Goal: Transaction & Acquisition: Purchase product/service

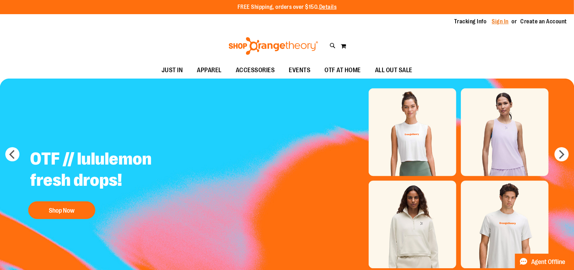
click at [503, 21] on link "Sign In" at bounding box center [500, 22] width 17 height 8
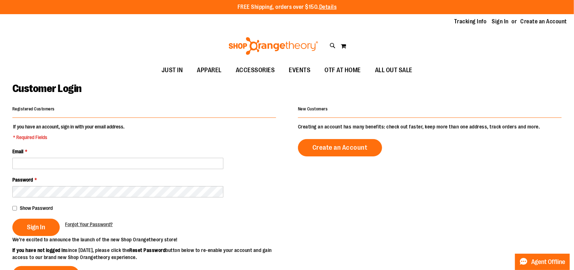
click at [137, 171] on fieldset "If you have an account, sign in with your email address. * Required Fields Emai…" at bounding box center [144, 179] width 264 height 113
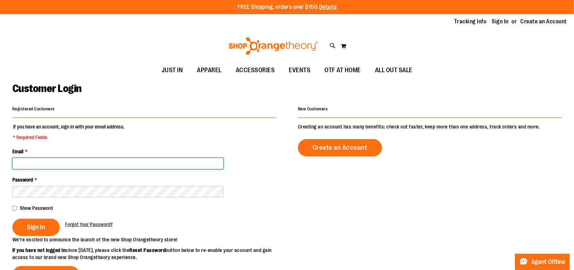
click at [137, 166] on input "Email *" at bounding box center [117, 163] width 211 height 11
type input "**********"
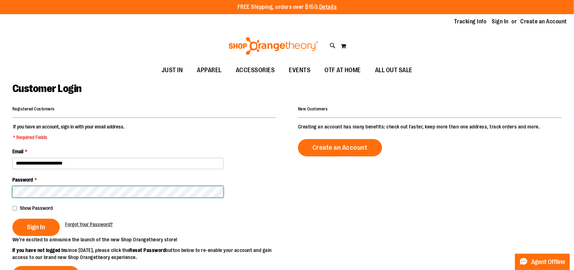
click at [12, 218] on button "Sign In" at bounding box center [35, 226] width 47 height 17
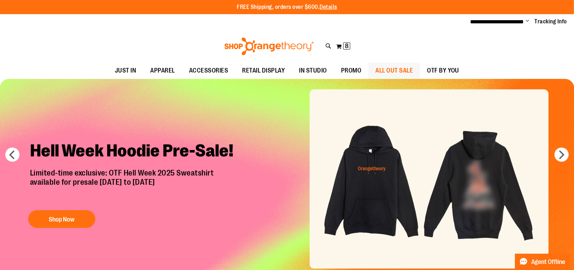
click at [395, 65] on span "ALL OUT SALE" at bounding box center [393, 71] width 37 height 16
click at [348, 46] on span "8" at bounding box center [347, 45] width 4 height 7
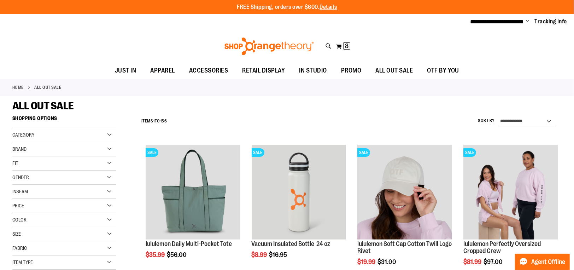
click at [281, 45] on img at bounding box center [269, 46] width 92 height 18
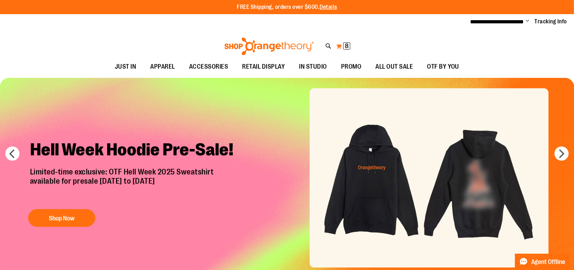
click at [348, 46] on span "8" at bounding box center [347, 45] width 4 height 7
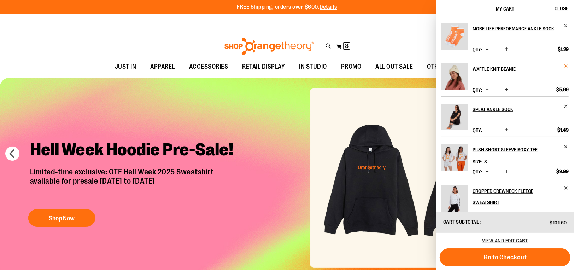
click at [566, 69] on span "Remove item" at bounding box center [566, 65] width 5 height 5
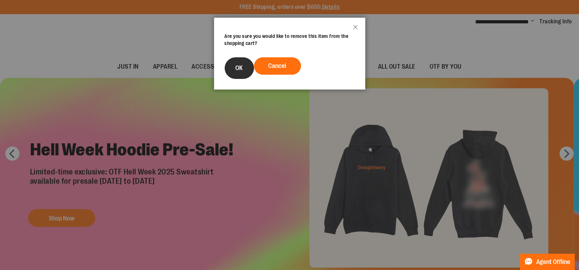
click at [249, 69] on button "OK" at bounding box center [239, 68] width 29 height 22
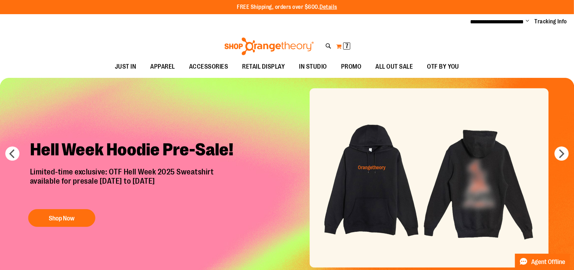
click at [338, 47] on button "My Cart 7 7 items" at bounding box center [343, 46] width 15 height 11
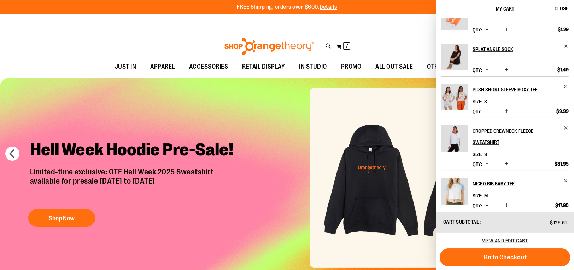
scroll to position [8, 0]
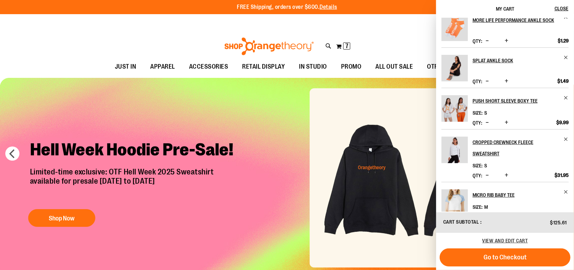
drag, startPoint x: 187, startPoint y: 31, endPoint x: 184, endPoint y: 39, distance: 8.4
click at [189, 33] on div "Toggle Nav Search Popular Suggestions Advanced Search" at bounding box center [287, 44] width 574 height 29
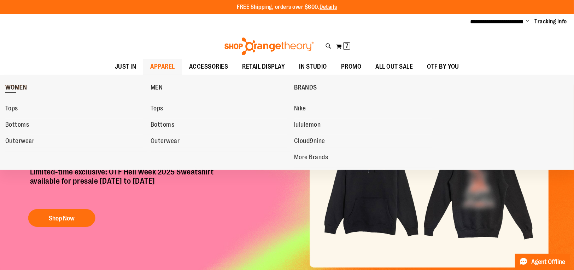
click at [27, 84] on span "WOMEN" at bounding box center [16, 88] width 22 height 9
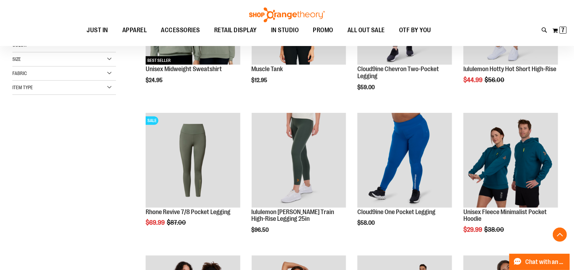
scroll to position [176, 0]
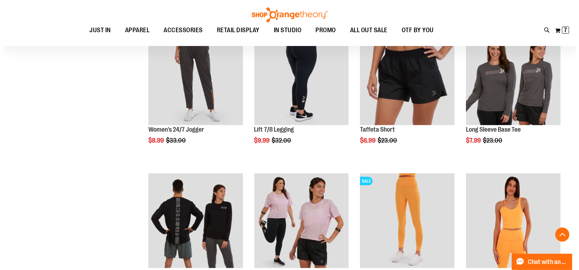
scroll to position [631, 0]
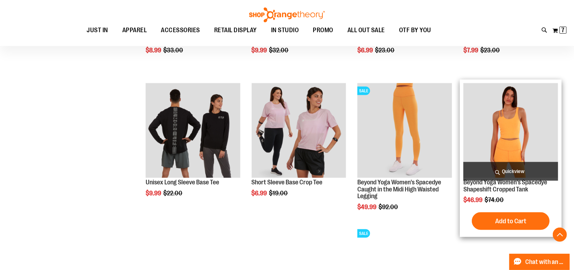
click at [515, 169] on span "Quickview" at bounding box center [511, 171] width 95 height 19
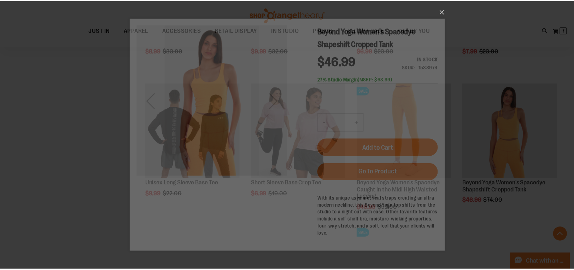
scroll to position [0, 0]
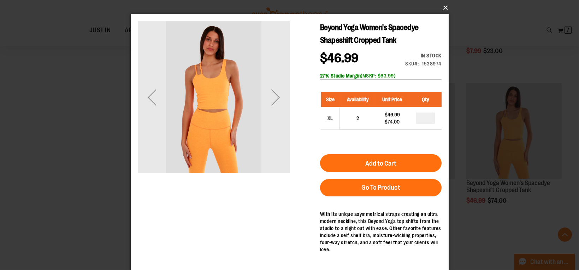
click at [445, 10] on button "×" at bounding box center [292, 8] width 318 height 16
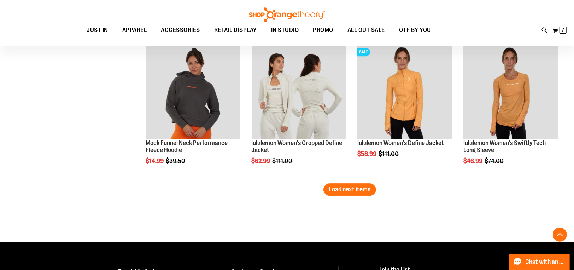
scroll to position [1248, 0]
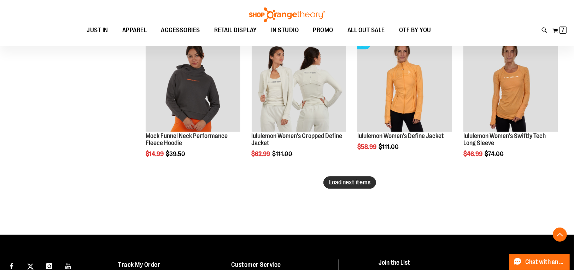
click at [343, 182] on span "Load next items" at bounding box center [349, 182] width 41 height 7
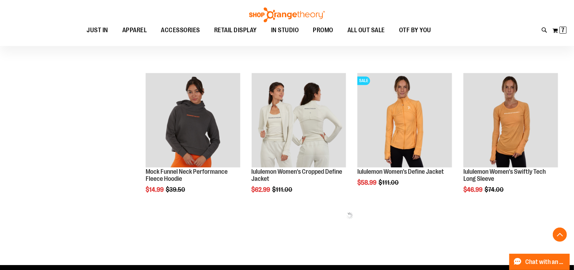
scroll to position [1213, 0]
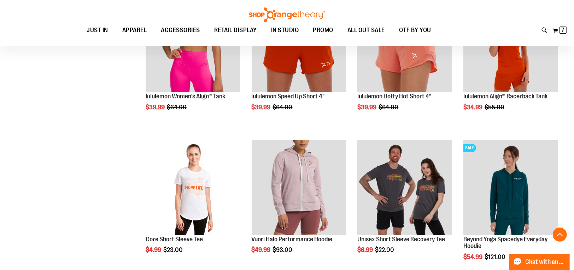
scroll to position [1607, 0]
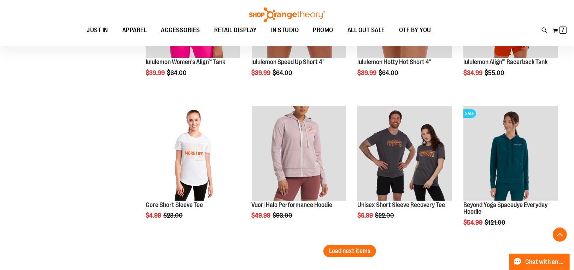
drag, startPoint x: 332, startPoint y: 254, endPoint x: 338, endPoint y: 256, distance: 6.6
click at [333, 254] on button "Load next items" at bounding box center [350, 251] width 53 height 12
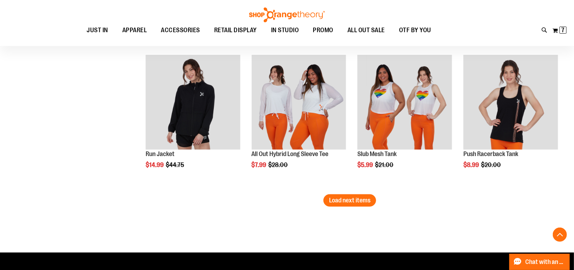
scroll to position [2082, 0]
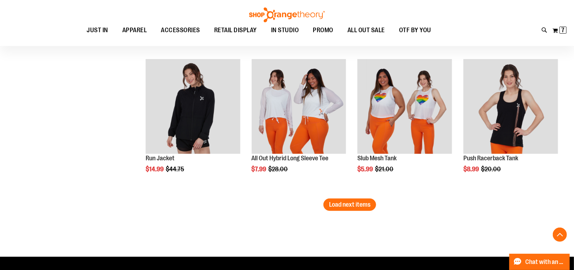
click at [340, 204] on span "Load next items" at bounding box center [349, 204] width 41 height 7
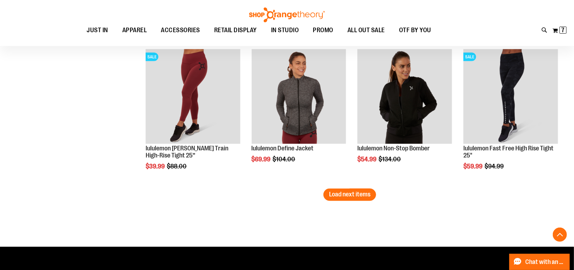
scroll to position [2501, 0]
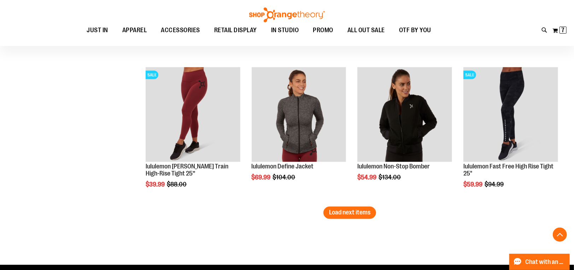
click at [326, 210] on button "Load next items" at bounding box center [350, 212] width 53 height 12
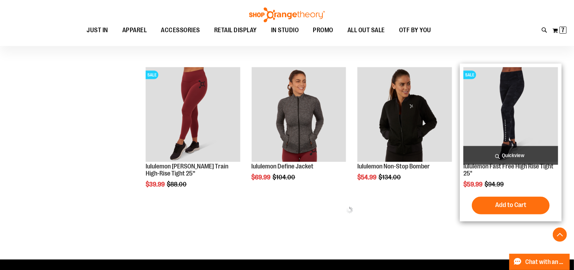
scroll to position [2466, 0]
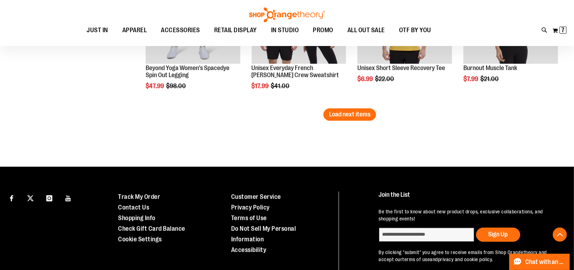
scroll to position [2928, 0]
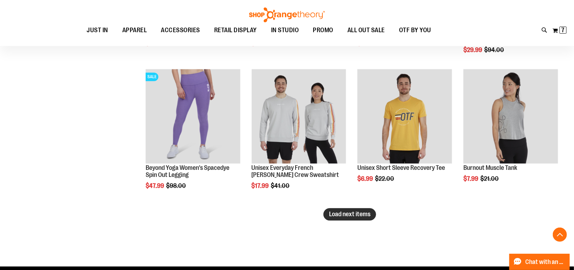
click at [371, 214] on span "Load next items" at bounding box center [349, 213] width 41 height 7
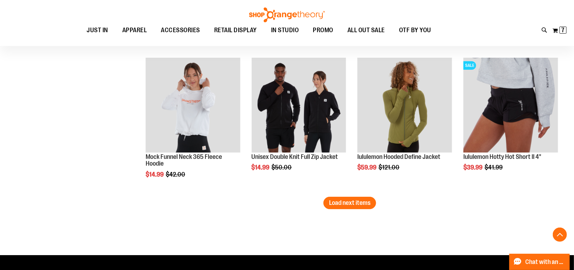
scroll to position [3387, 0]
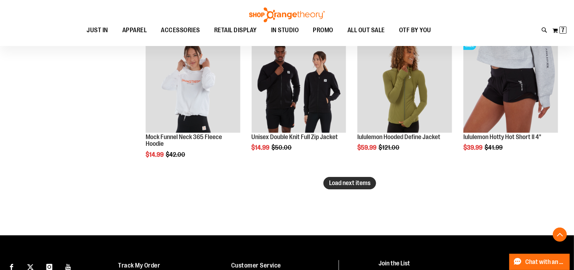
click at [364, 180] on span "Load next items" at bounding box center [349, 182] width 41 height 7
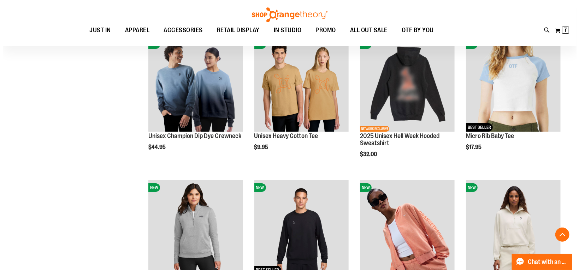
scroll to position [3626, 0]
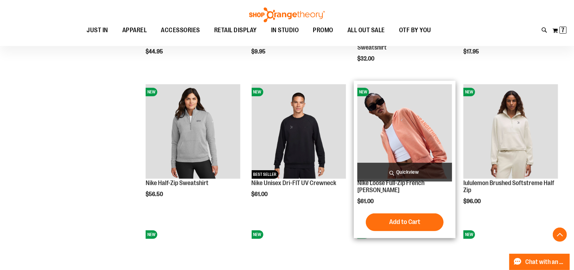
click at [408, 172] on span "Quickview" at bounding box center [404, 172] width 95 height 19
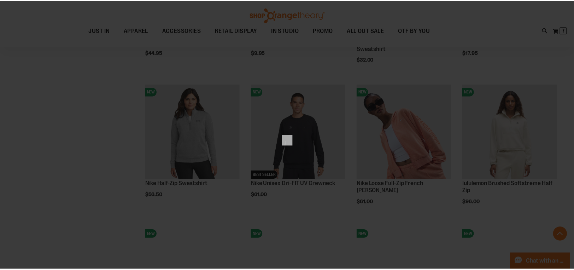
scroll to position [0, 0]
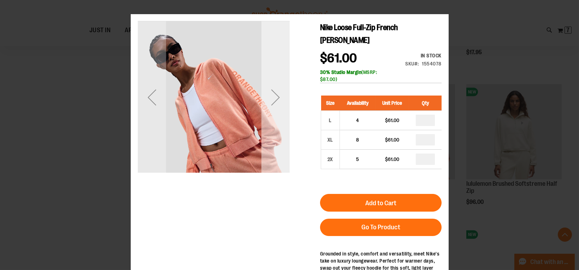
click at [287, 125] on div "Next" at bounding box center [275, 97] width 28 height 152
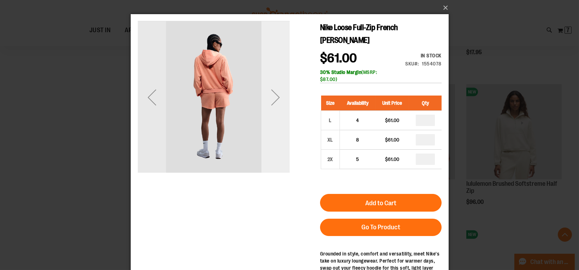
click at [287, 125] on div "Next" at bounding box center [275, 97] width 28 height 152
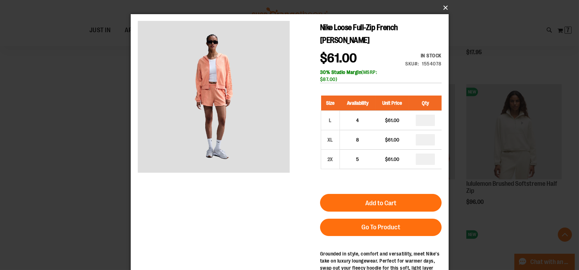
click at [441, 7] on button "×" at bounding box center [292, 8] width 318 height 16
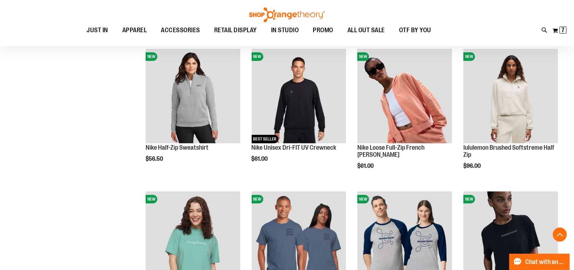
scroll to position [3812, 0]
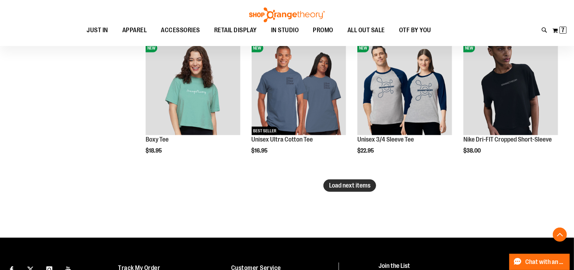
click at [373, 185] on button "Load next items" at bounding box center [350, 185] width 53 height 12
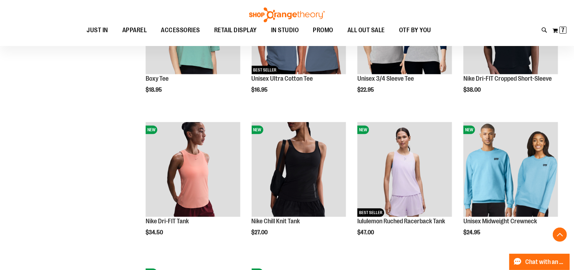
scroll to position [3848, 0]
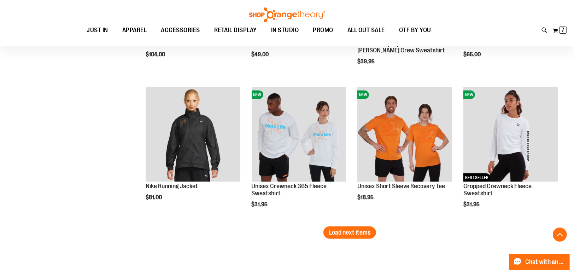
scroll to position [4197, 0]
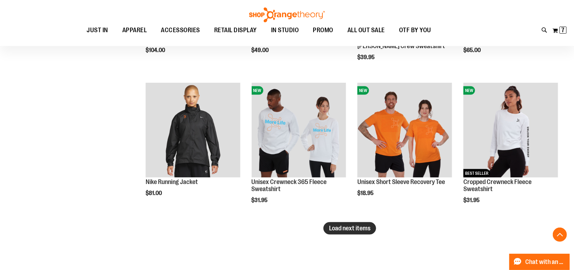
click at [338, 229] on span "Load next items" at bounding box center [349, 228] width 41 height 7
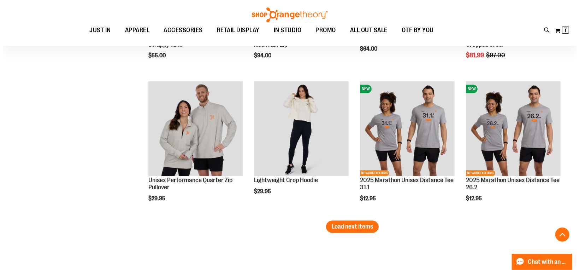
scroll to position [4654, 0]
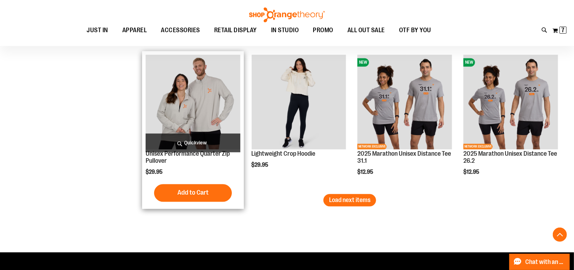
click at [201, 138] on span "Quickview" at bounding box center [193, 142] width 95 height 19
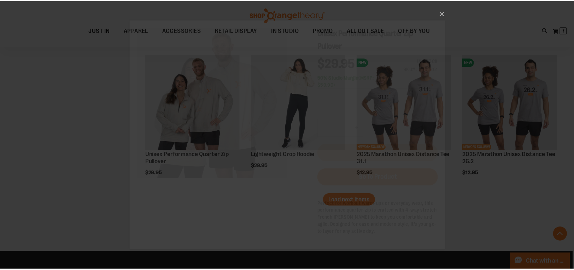
scroll to position [0, 0]
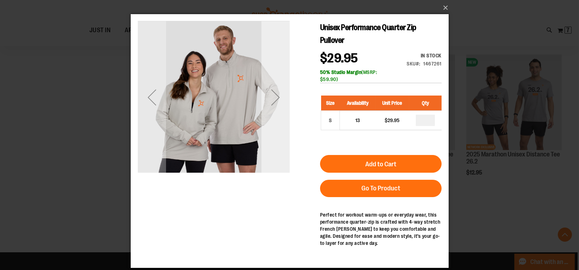
click at [277, 99] on div "Next" at bounding box center [275, 97] width 28 height 28
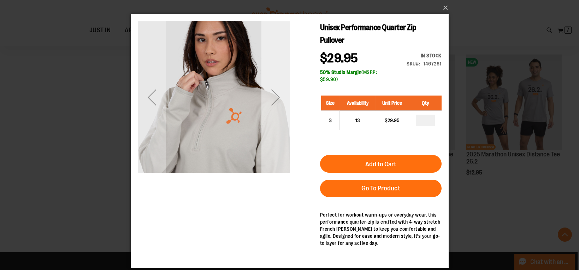
click at [276, 101] on div "Next" at bounding box center [275, 97] width 28 height 28
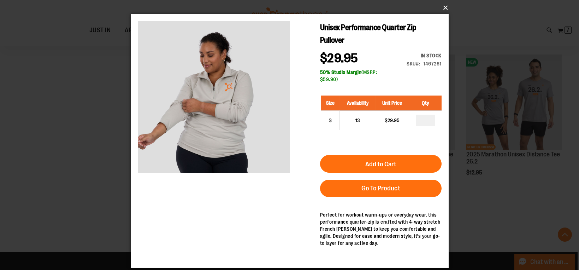
click at [445, 8] on button "×" at bounding box center [292, 8] width 318 height 16
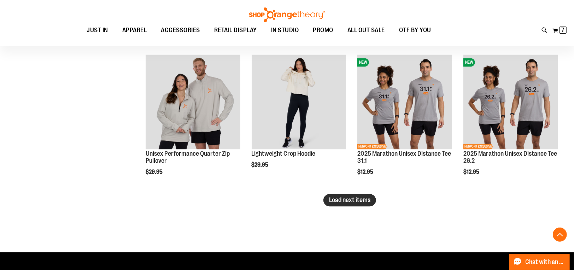
click at [336, 202] on span "Load next items" at bounding box center [349, 199] width 41 height 7
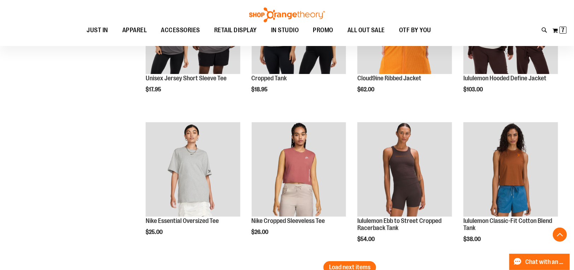
scroll to position [5062, 0]
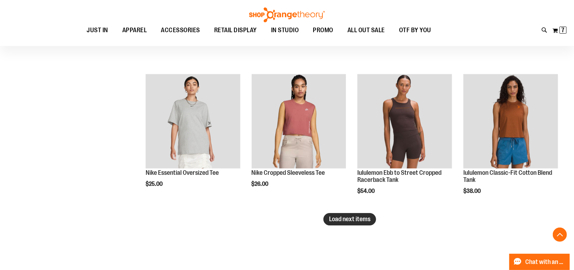
click at [346, 216] on span "Load next items" at bounding box center [349, 218] width 41 height 7
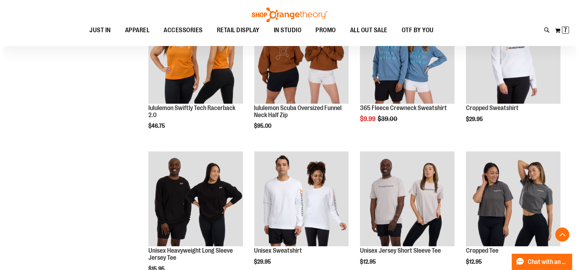
scroll to position [5301, 0]
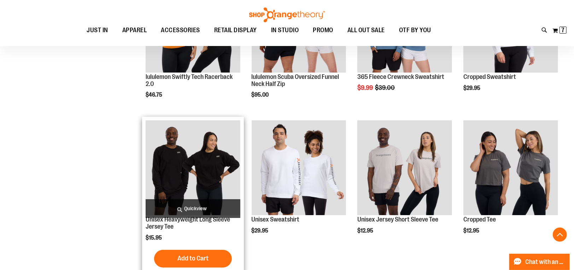
click at [197, 203] on span "Quickview" at bounding box center [193, 208] width 95 height 19
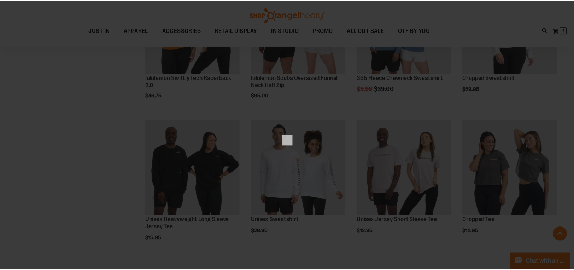
scroll to position [0, 0]
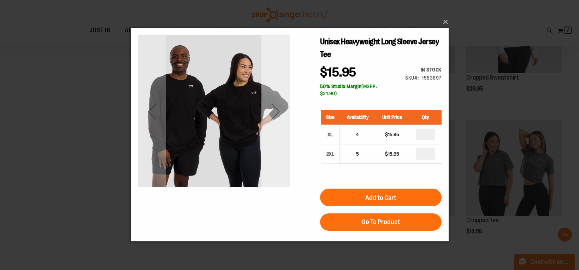
click at [281, 137] on div "Next" at bounding box center [275, 111] width 28 height 152
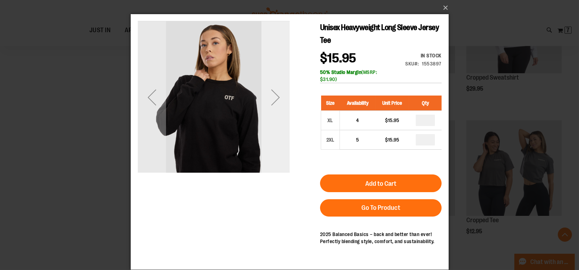
click at [281, 136] on div "Next" at bounding box center [275, 97] width 28 height 152
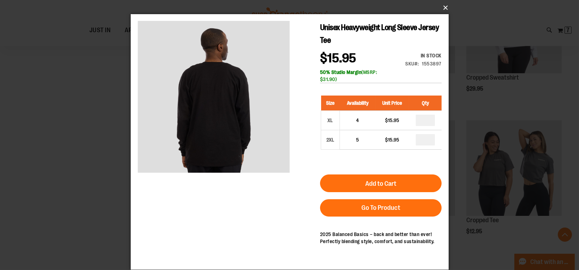
click at [445, 7] on button "×" at bounding box center [292, 8] width 318 height 16
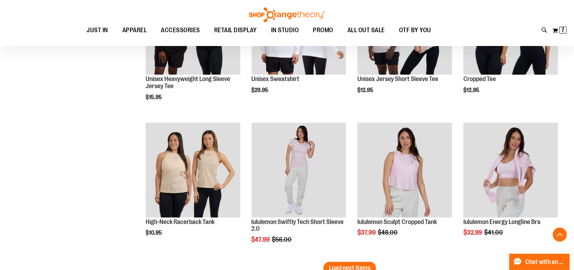
scroll to position [5462, 0]
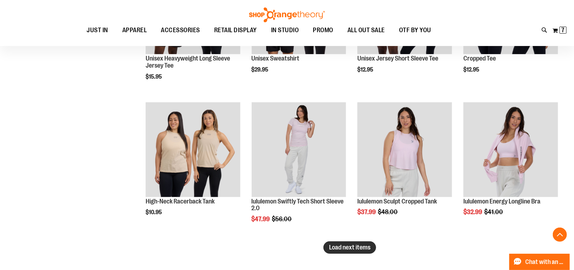
click at [332, 246] on span "Load next items" at bounding box center [349, 247] width 41 height 7
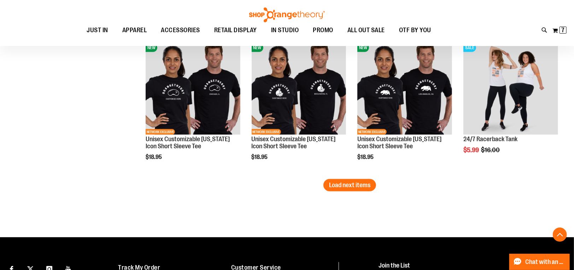
scroll to position [6002, 0]
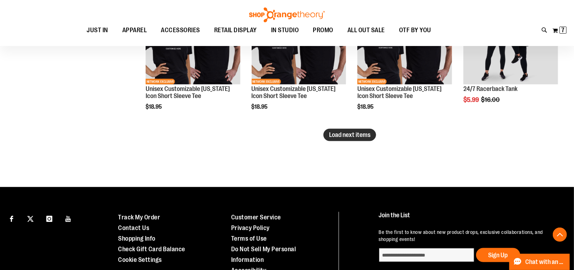
click at [350, 133] on span "Load next items" at bounding box center [349, 134] width 41 height 7
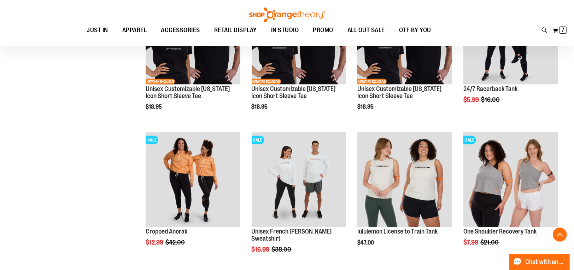
click at [284, 13] on img at bounding box center [287, 14] width 78 height 15
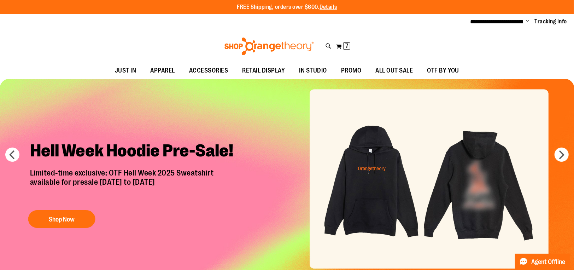
click at [344, 47] on span "7 7 items" at bounding box center [346, 45] width 7 height 7
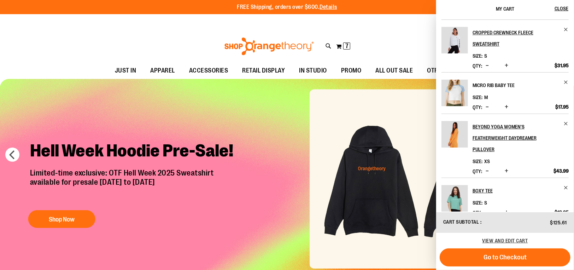
scroll to position [113, 0]
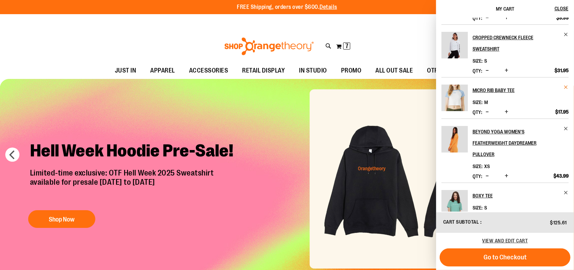
click at [564, 90] on span "Remove item" at bounding box center [566, 86] width 5 height 5
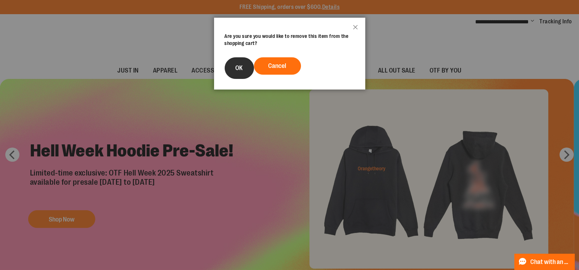
click at [247, 68] on button "OK" at bounding box center [239, 68] width 29 height 22
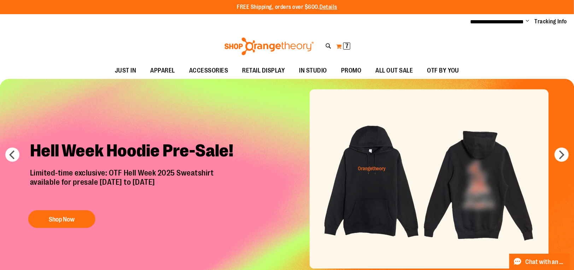
click at [342, 47] on button "My Cart 7 7 items" at bounding box center [343, 46] width 15 height 11
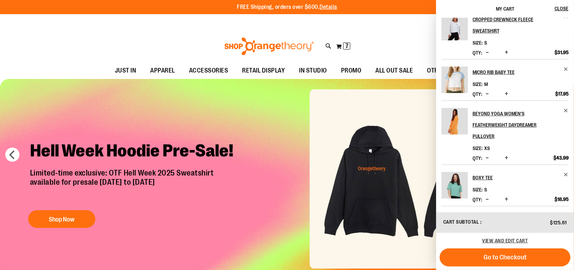
scroll to position [142, 0]
click at [569, 6] on span "Close" at bounding box center [562, 9] width 14 height 6
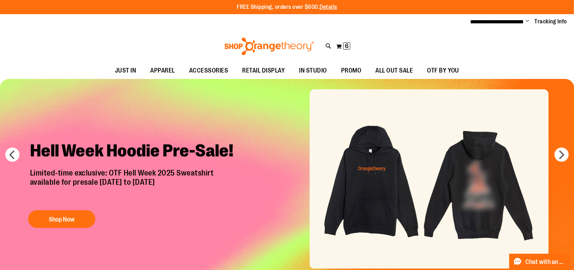
scroll to position [0, 0]
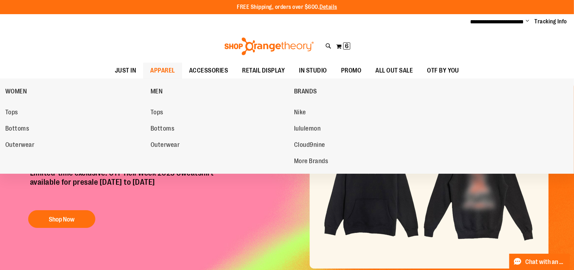
click at [150, 71] on span "APPAREL" at bounding box center [162, 71] width 25 height 16
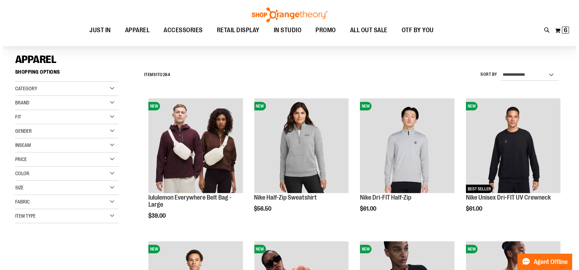
scroll to position [51, 0]
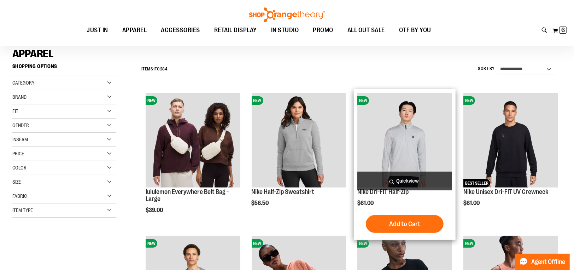
click at [404, 181] on span "Quickview" at bounding box center [404, 180] width 95 height 19
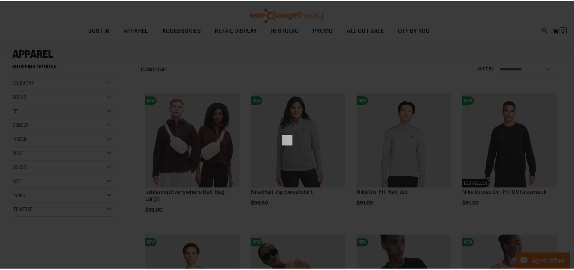
scroll to position [0, 0]
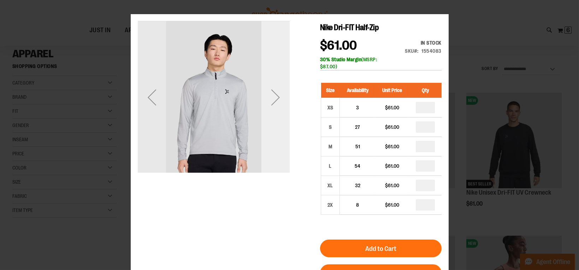
click at [272, 110] on div "Next" at bounding box center [275, 97] width 28 height 28
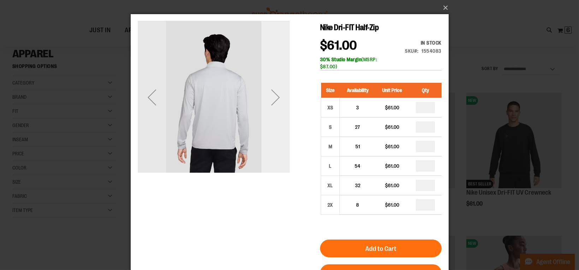
click at [271, 109] on div "Next" at bounding box center [275, 97] width 28 height 28
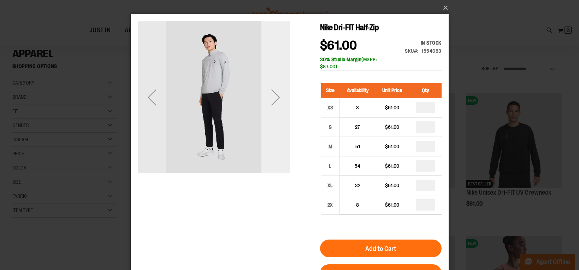
click at [271, 109] on div "Next" at bounding box center [275, 97] width 28 height 28
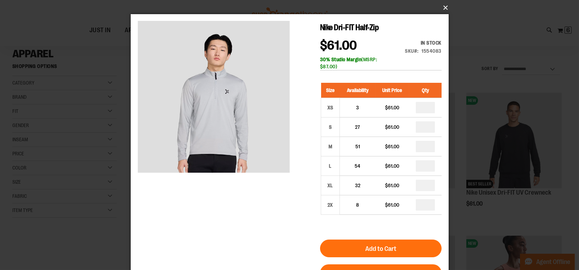
click at [446, 6] on button "×" at bounding box center [292, 8] width 318 height 16
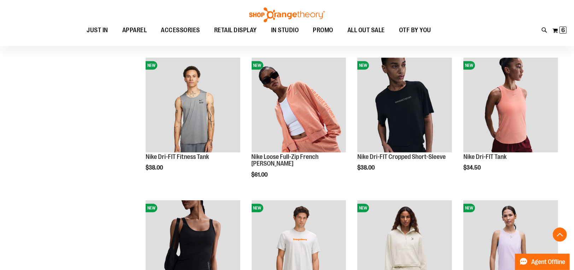
scroll to position [242, 0]
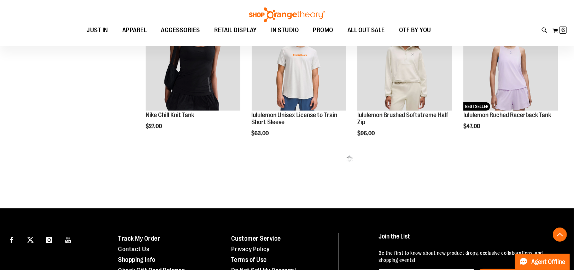
scroll to position [416, 0]
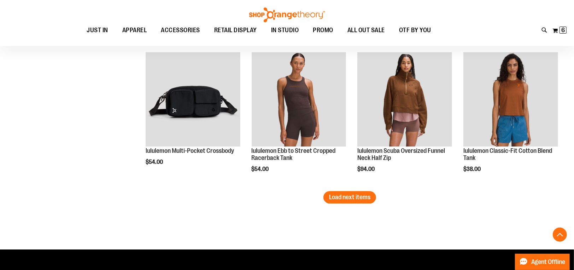
scroll to position [1243, 0]
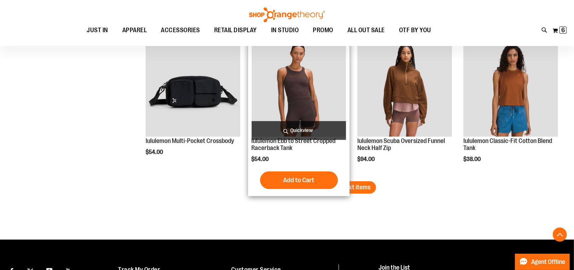
click at [341, 176] on div "Add to Cart In stock" at bounding box center [299, 180] width 95 height 18
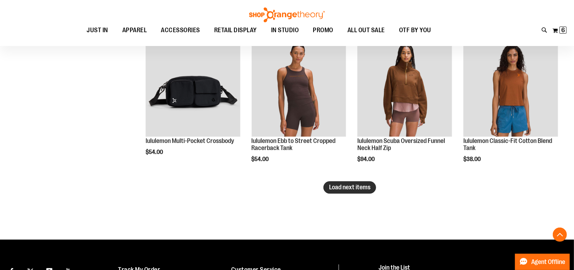
drag, startPoint x: 385, startPoint y: 186, endPoint x: 354, endPoint y: 185, distance: 30.8
click at [354, 185] on span "Load next items" at bounding box center [349, 186] width 41 height 7
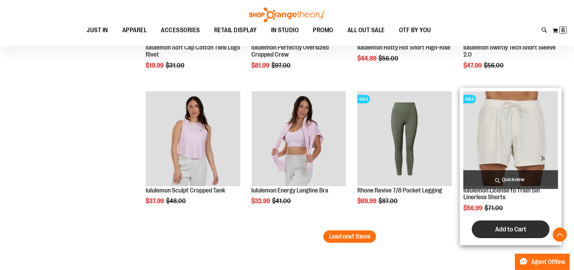
scroll to position [1620, 0]
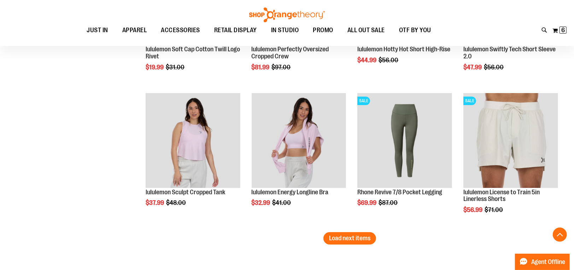
click at [368, 243] on button "Load next items" at bounding box center [350, 238] width 53 height 12
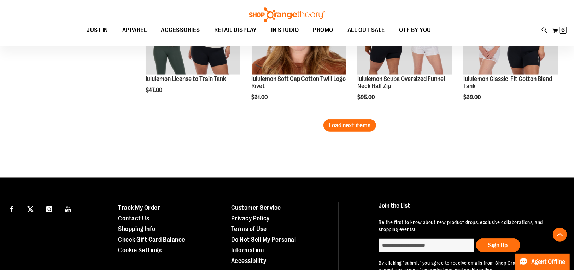
scroll to position [2163, 0]
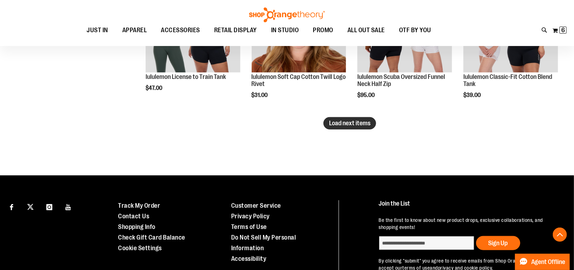
click at [350, 126] on span "Load next items" at bounding box center [349, 123] width 41 height 7
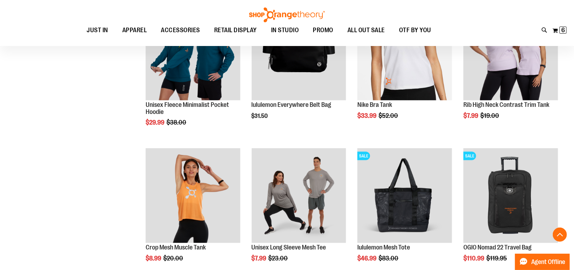
scroll to position [2492, 0]
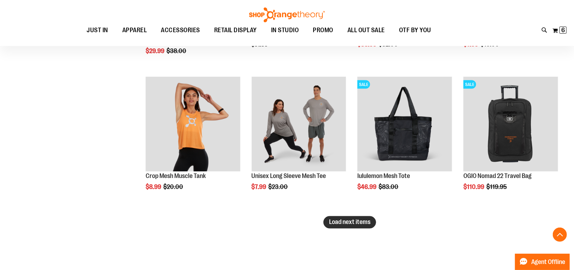
click at [357, 222] on span "Load next items" at bounding box center [349, 221] width 41 height 7
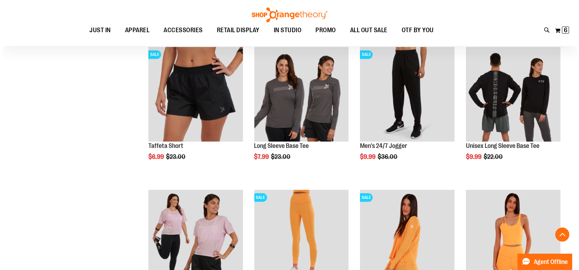
scroll to position [2872, 0]
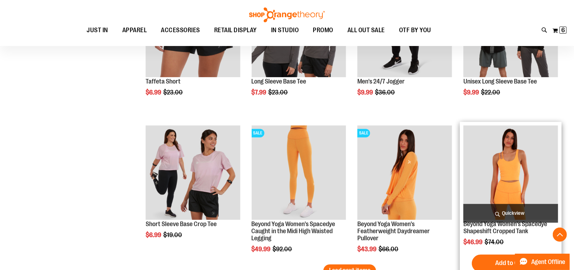
click at [492, 215] on span "Quickview" at bounding box center [511, 213] width 95 height 19
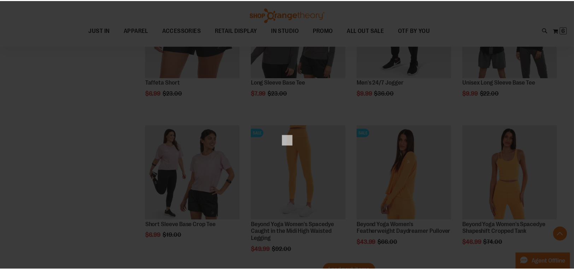
scroll to position [0, 0]
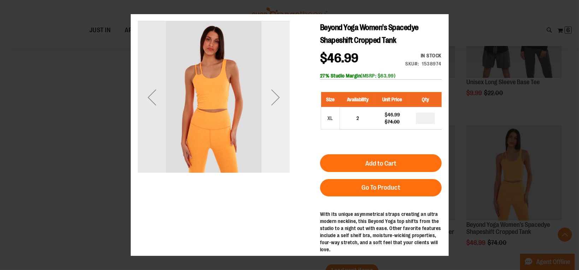
click at [264, 115] on div "Next" at bounding box center [275, 97] width 28 height 152
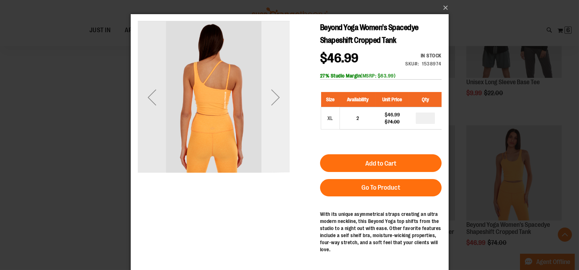
click at [274, 116] on div "Next" at bounding box center [275, 97] width 28 height 152
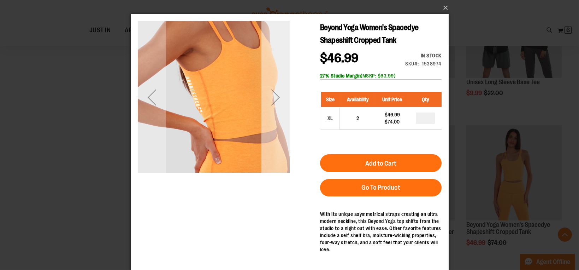
click at [276, 113] on div "Next" at bounding box center [275, 97] width 28 height 152
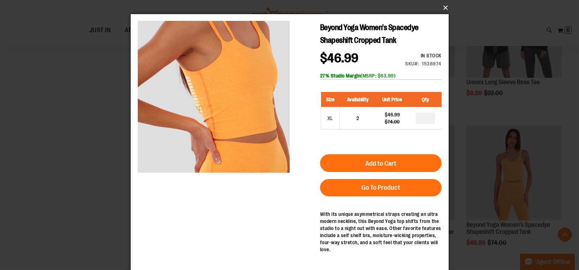
click at [441, 8] on button "×" at bounding box center [292, 8] width 318 height 16
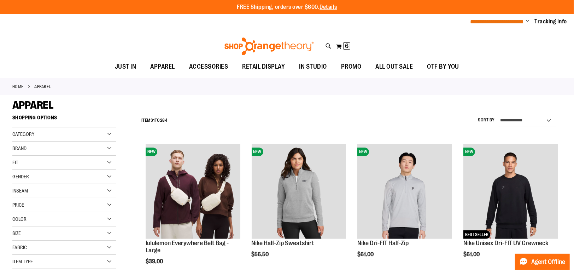
click at [521, 20] on span "**********" at bounding box center [498, 21] width 54 height 5
click at [526, 21] on span "Change" at bounding box center [528, 21] width 4 height 7
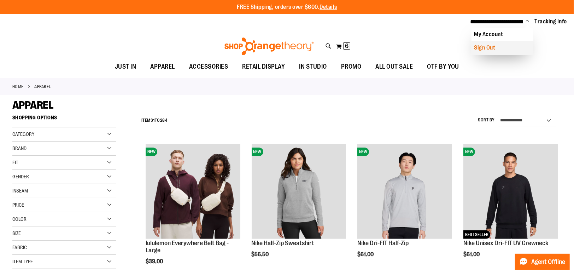
click at [508, 45] on link "Sign Out" at bounding box center [503, 47] width 62 height 13
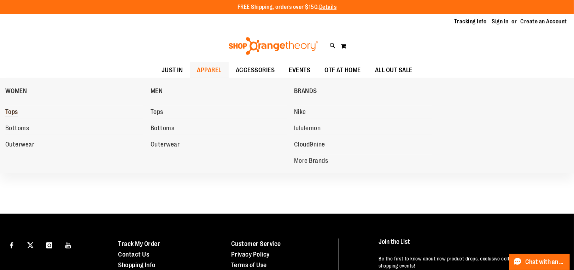
click at [16, 113] on span "Tops" at bounding box center [11, 112] width 13 height 9
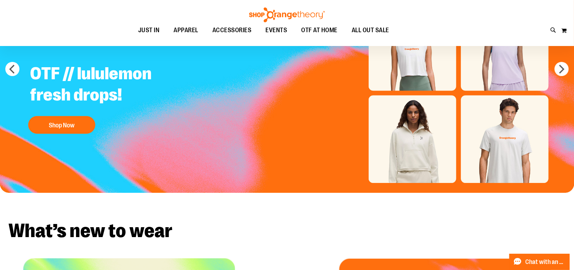
scroll to position [23, 0]
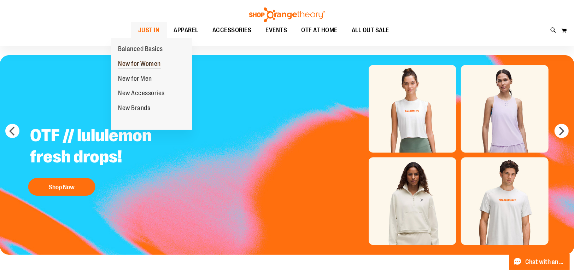
click at [135, 65] on span "New for Women" at bounding box center [139, 64] width 43 height 9
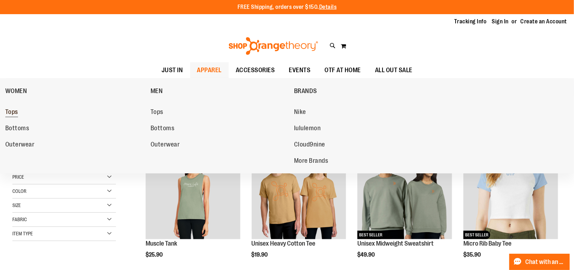
click at [10, 112] on span "Tops" at bounding box center [11, 112] width 13 height 9
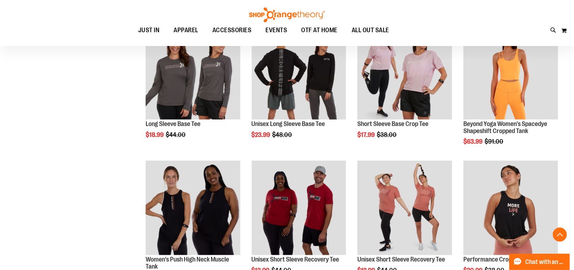
scroll to position [261, 0]
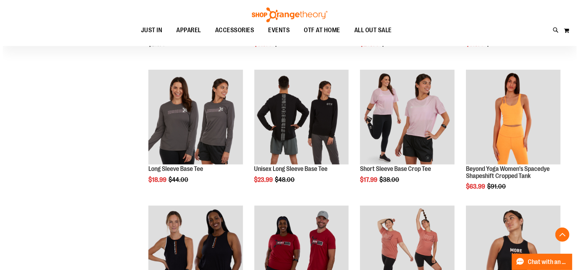
scroll to position [168, 0]
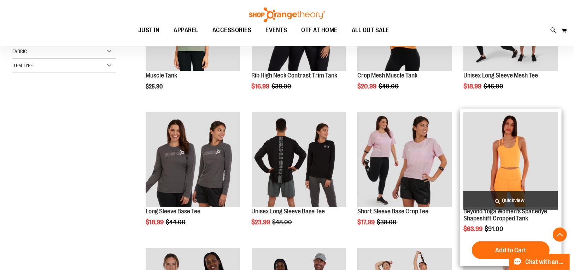
click at [519, 200] on span "Quickview" at bounding box center [511, 200] width 95 height 19
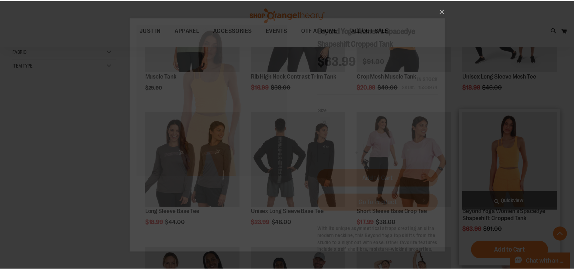
scroll to position [0, 0]
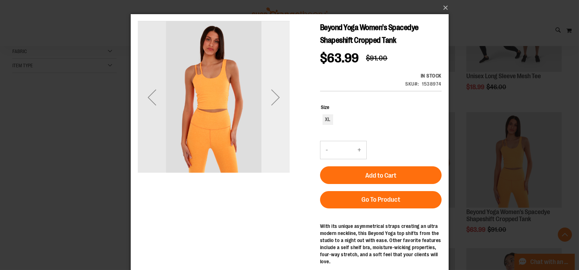
click at [273, 104] on div "Next" at bounding box center [275, 97] width 28 height 28
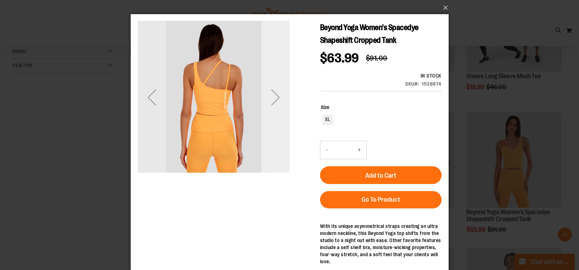
click at [274, 105] on div "Next" at bounding box center [275, 97] width 28 height 28
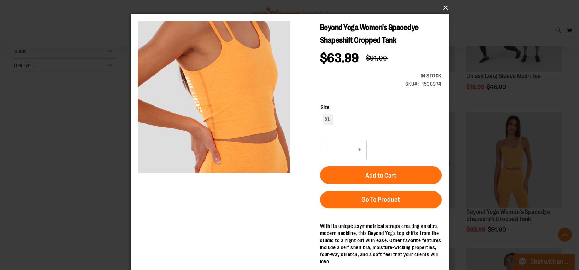
click at [446, 9] on button "×" at bounding box center [292, 8] width 318 height 16
